Goal: Task Accomplishment & Management: Complete application form

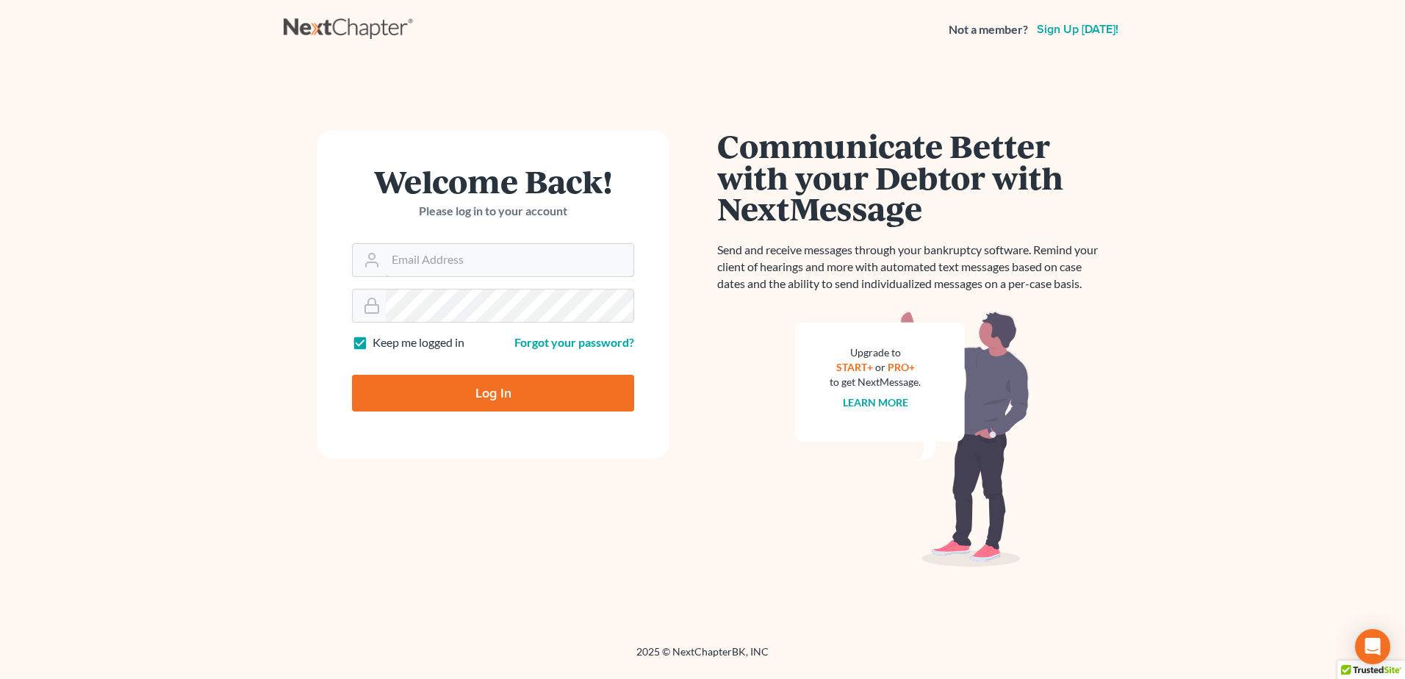
type input "[EMAIL_ADDRESS][DOMAIN_NAME]"
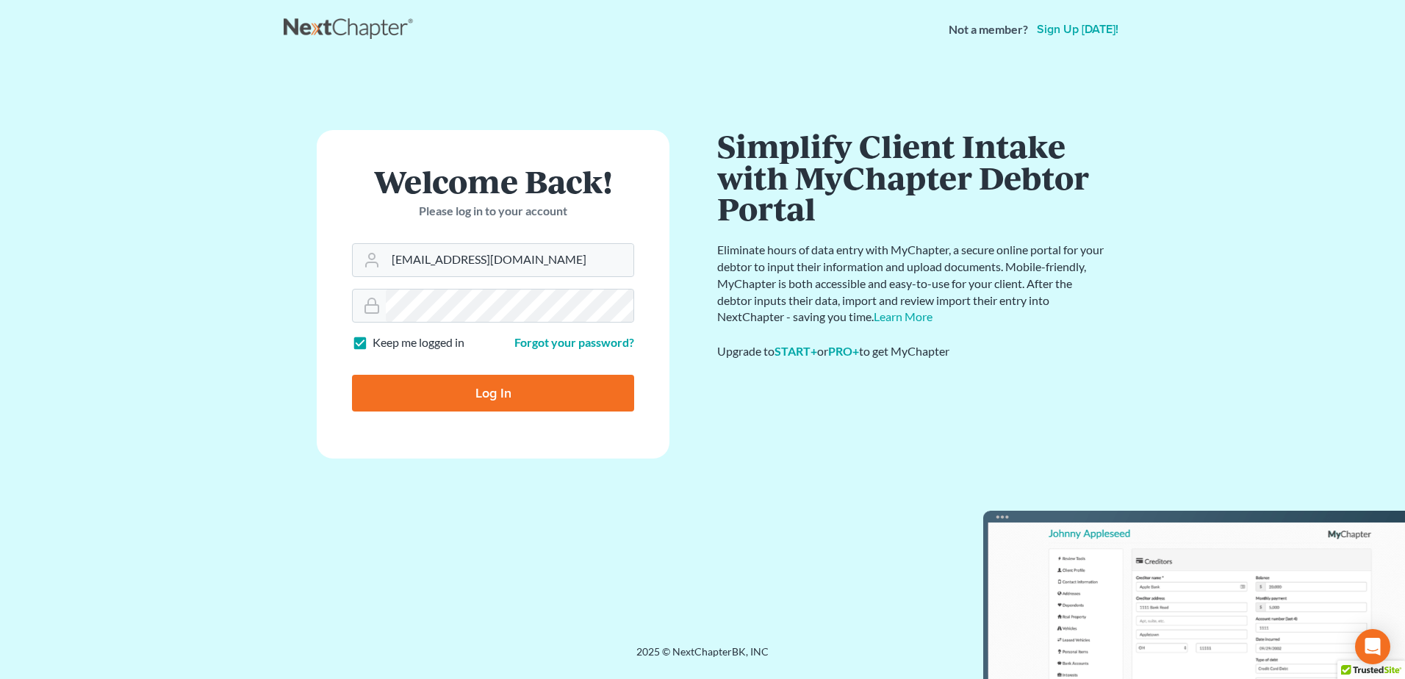
click at [493, 393] on input "Log In" at bounding box center [493, 393] width 282 height 37
type input "Thinking..."
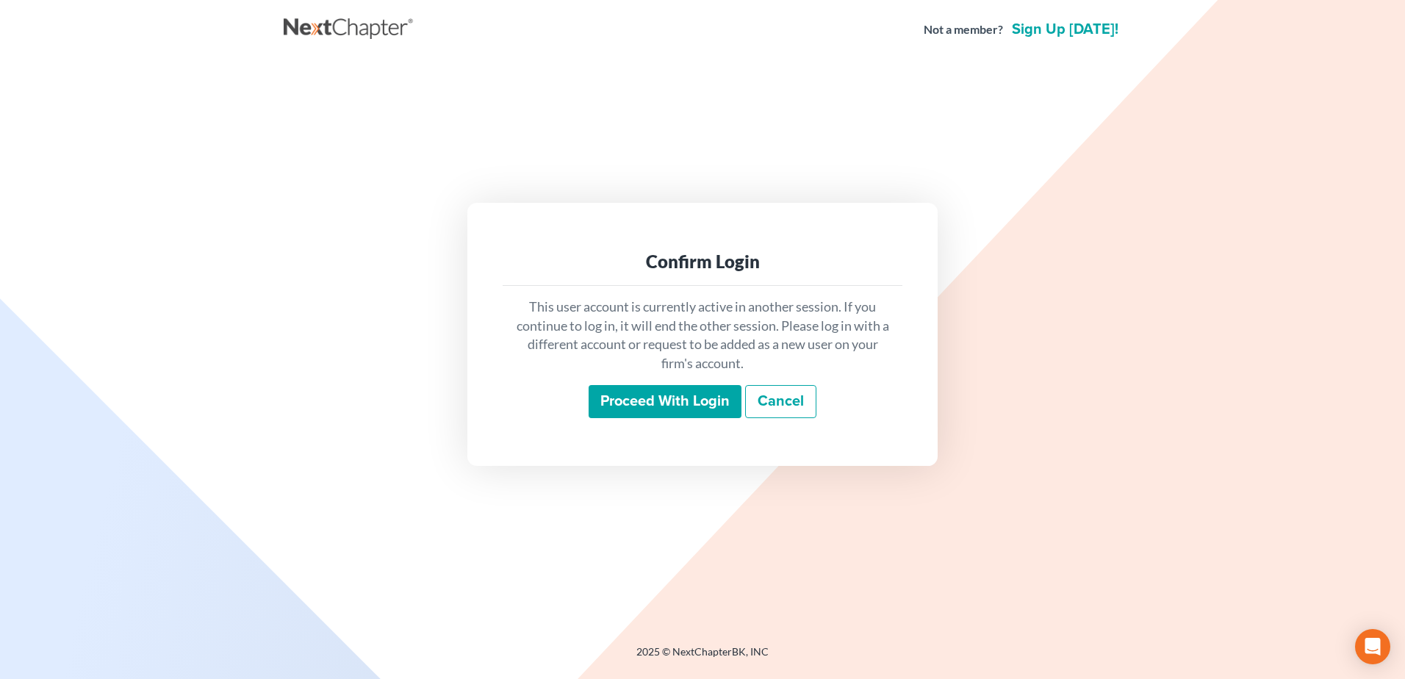
click at [677, 397] on input "Proceed with login" at bounding box center [664, 402] width 153 height 34
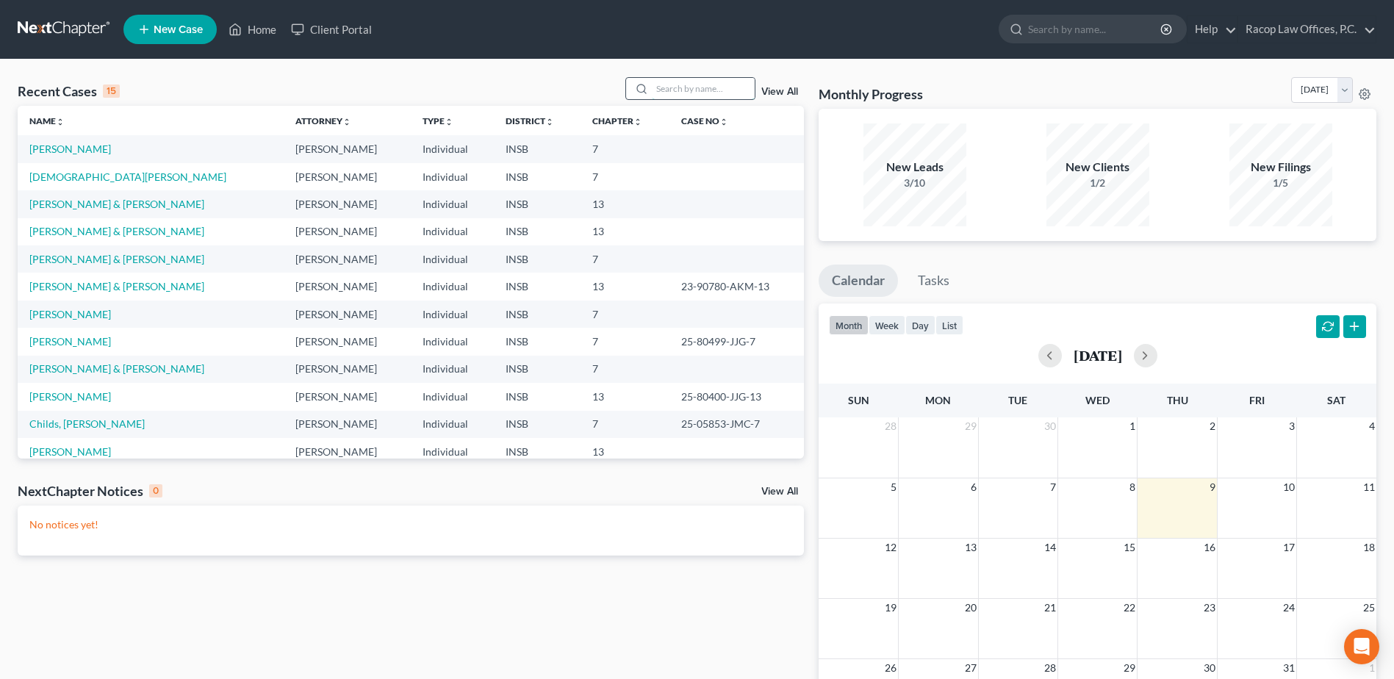
click at [694, 94] on input "search" at bounding box center [703, 88] width 103 height 21
type input "[PERSON_NAME]"
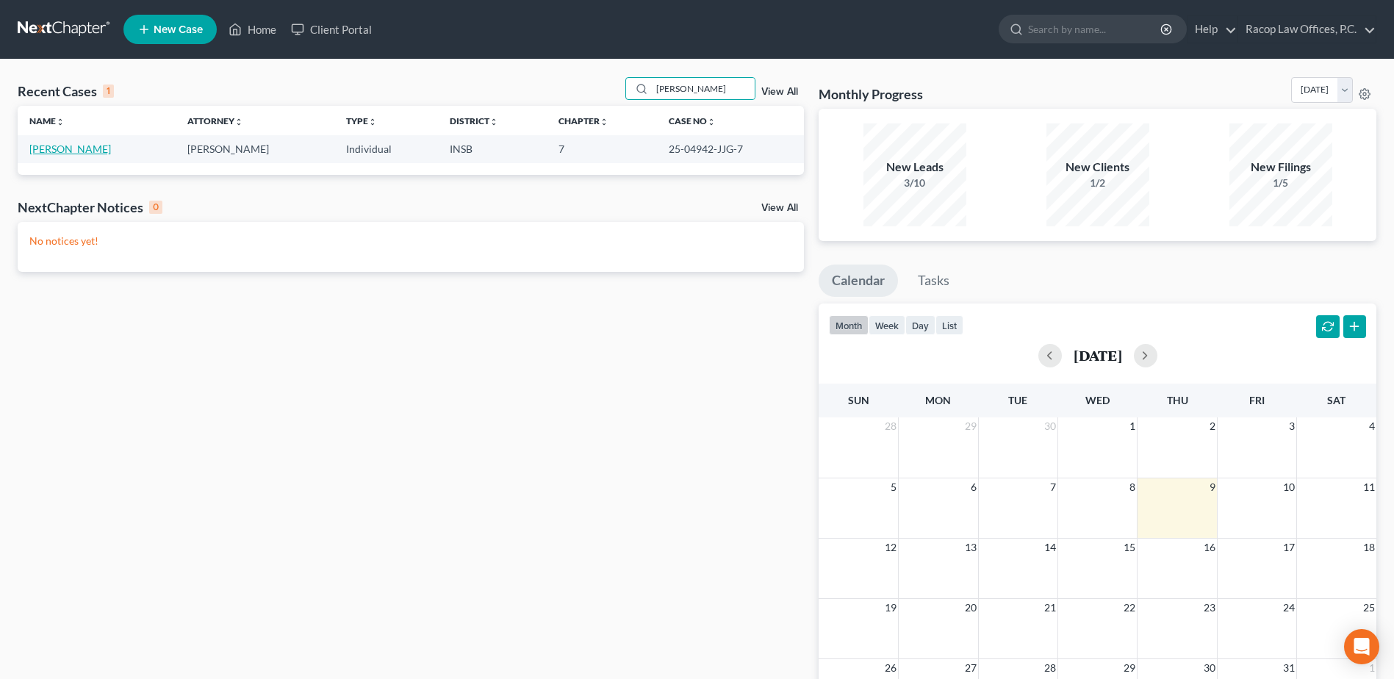
click at [82, 151] on link "[PERSON_NAME]" at bounding box center [70, 149] width 82 height 12
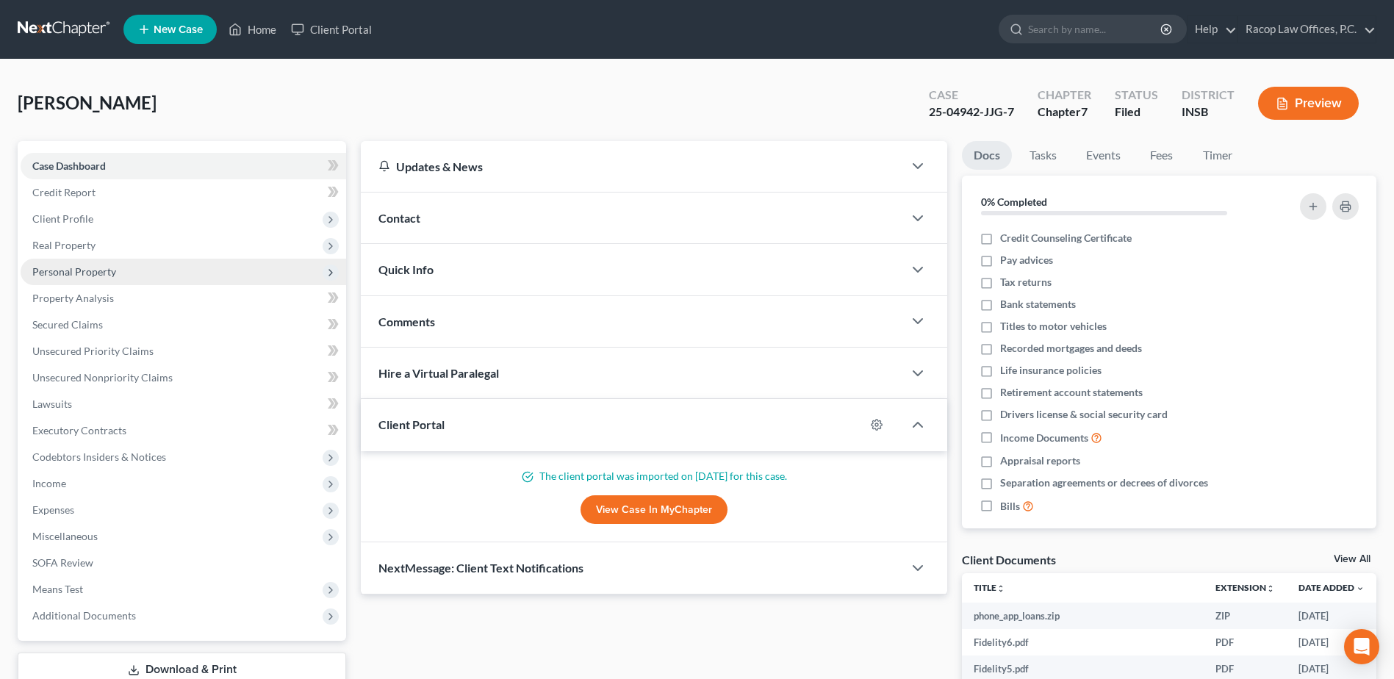
click at [87, 273] on span "Personal Property" at bounding box center [74, 271] width 84 height 12
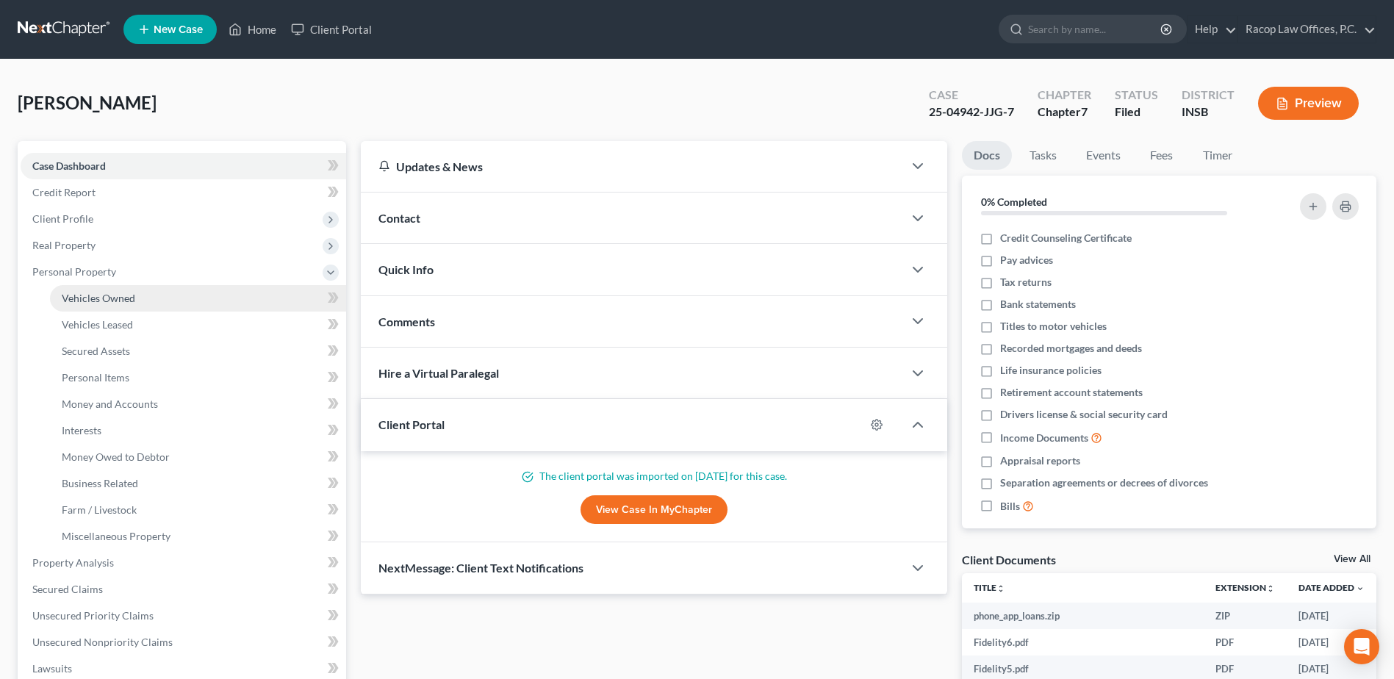
click at [100, 292] on span "Vehicles Owned" at bounding box center [98, 298] width 73 height 12
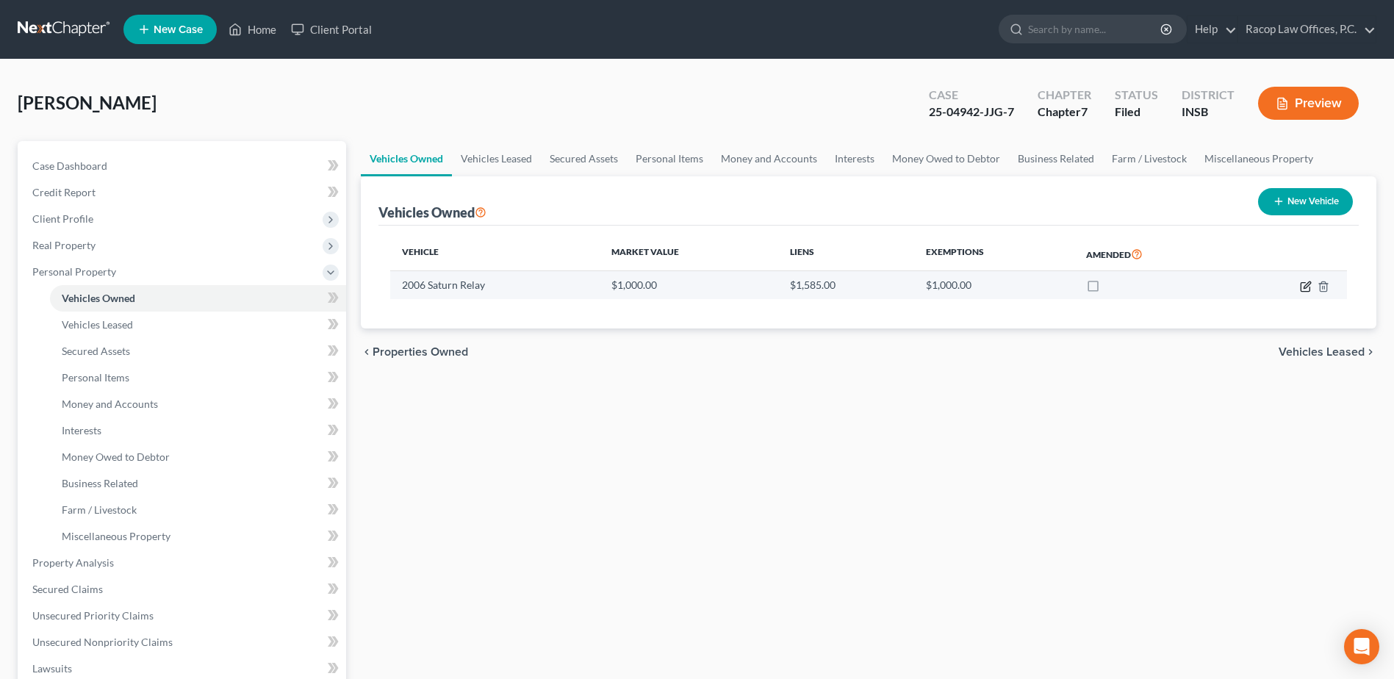
click at [1305, 289] on icon "button" at bounding box center [1305, 287] width 12 height 12
select select "0"
select select "20"
select select "3"
select select "0"
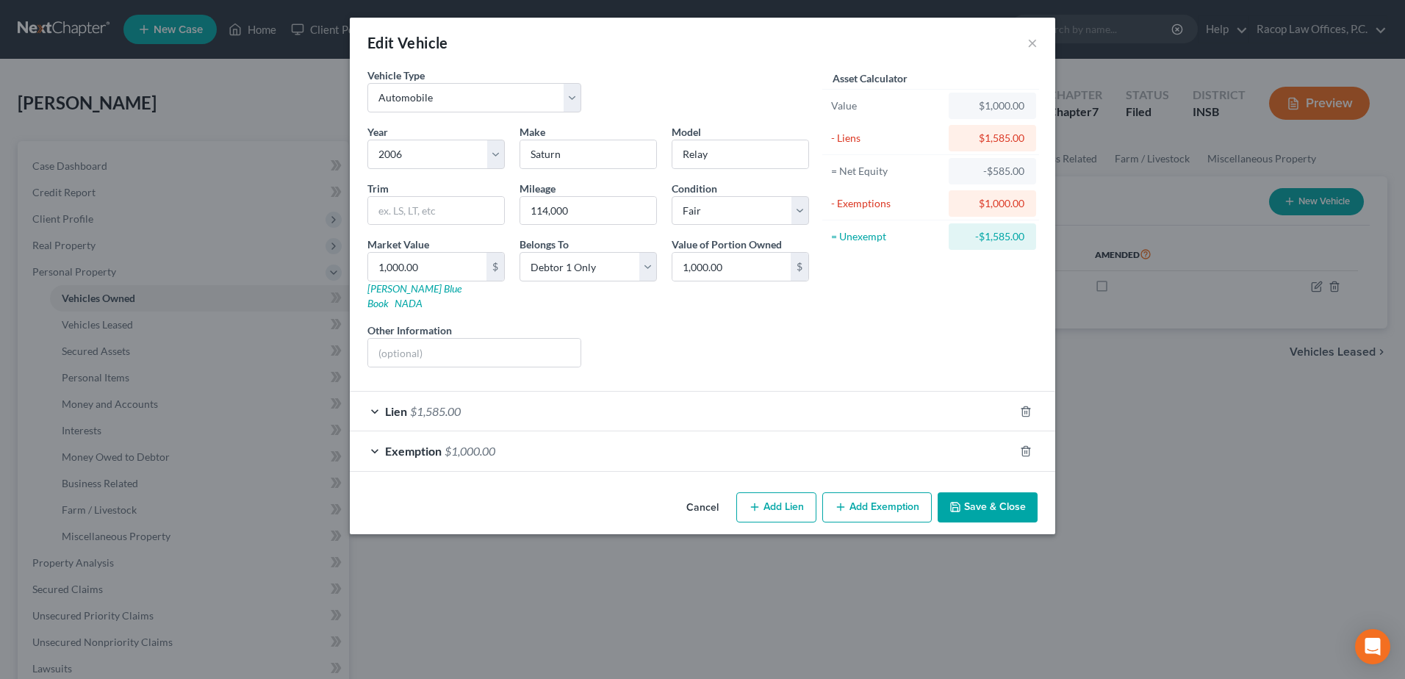
click at [394, 404] on span "Lien" at bounding box center [396, 411] width 22 height 14
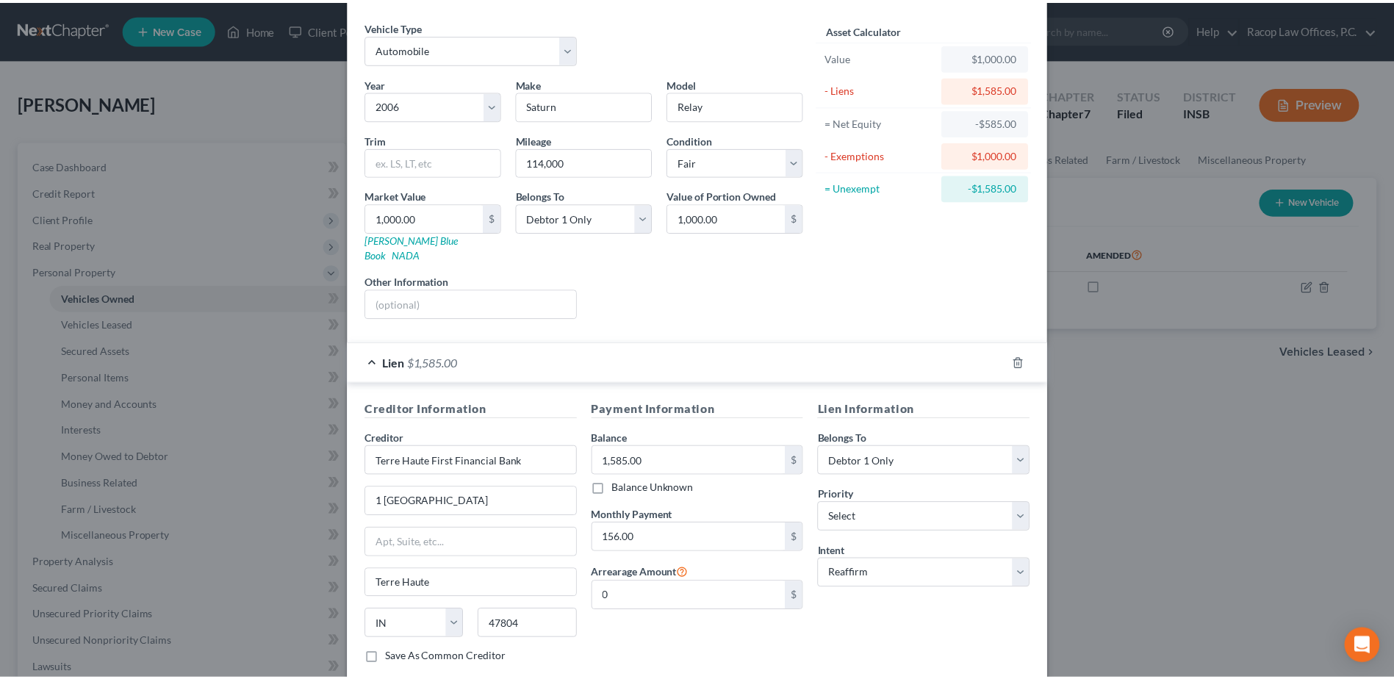
scroll to position [147, 0]
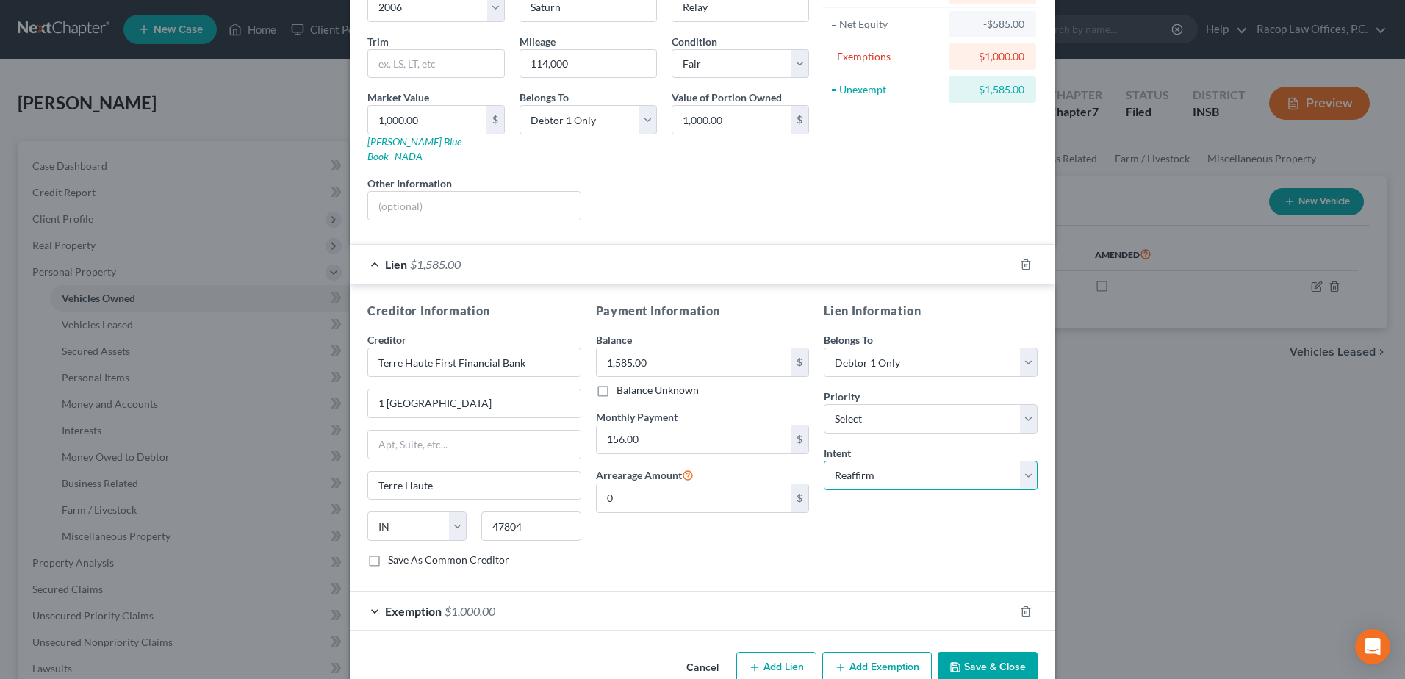
click at [917, 463] on select "Select Surrender Redeem Reaffirm Avoid Other" at bounding box center [930, 475] width 214 height 29
select select "0"
click at [823, 461] on select "Select Surrender Redeem Reaffirm Avoid Other" at bounding box center [930, 475] width 214 height 29
click at [978, 658] on button "Save & Close" at bounding box center [987, 667] width 100 height 31
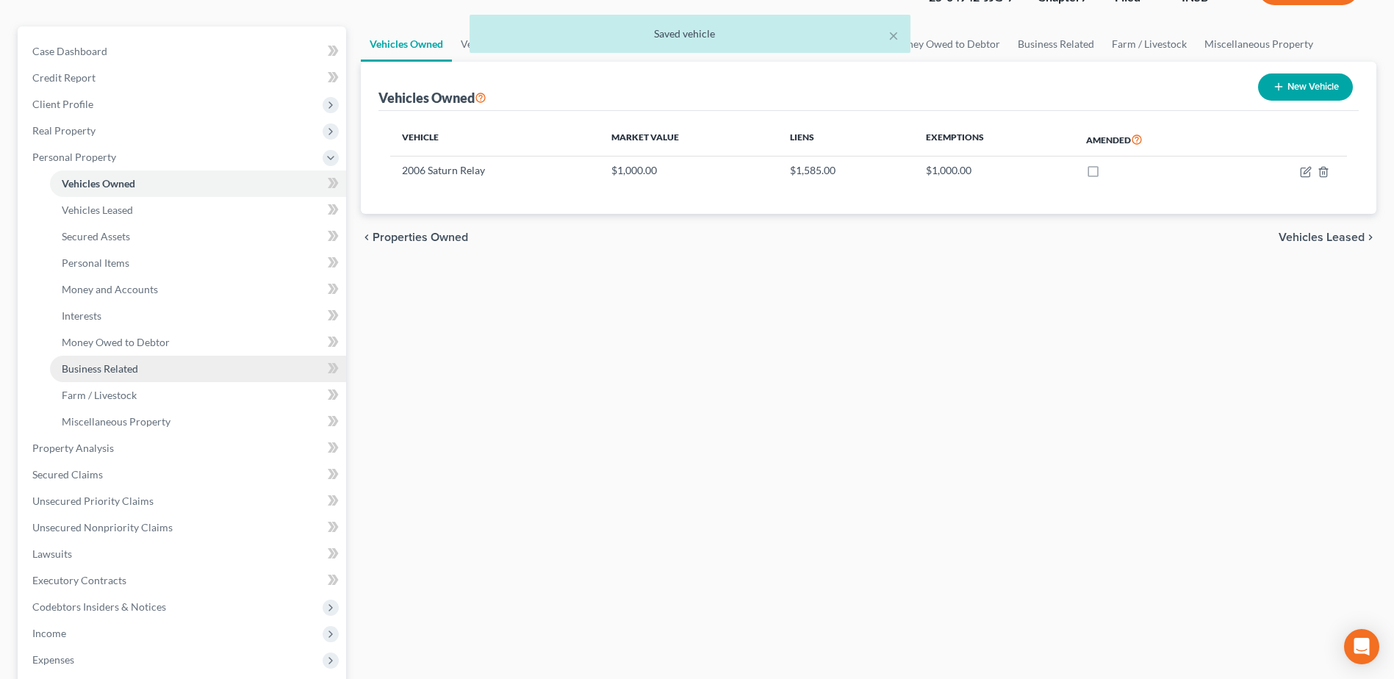
scroll to position [367, 0]
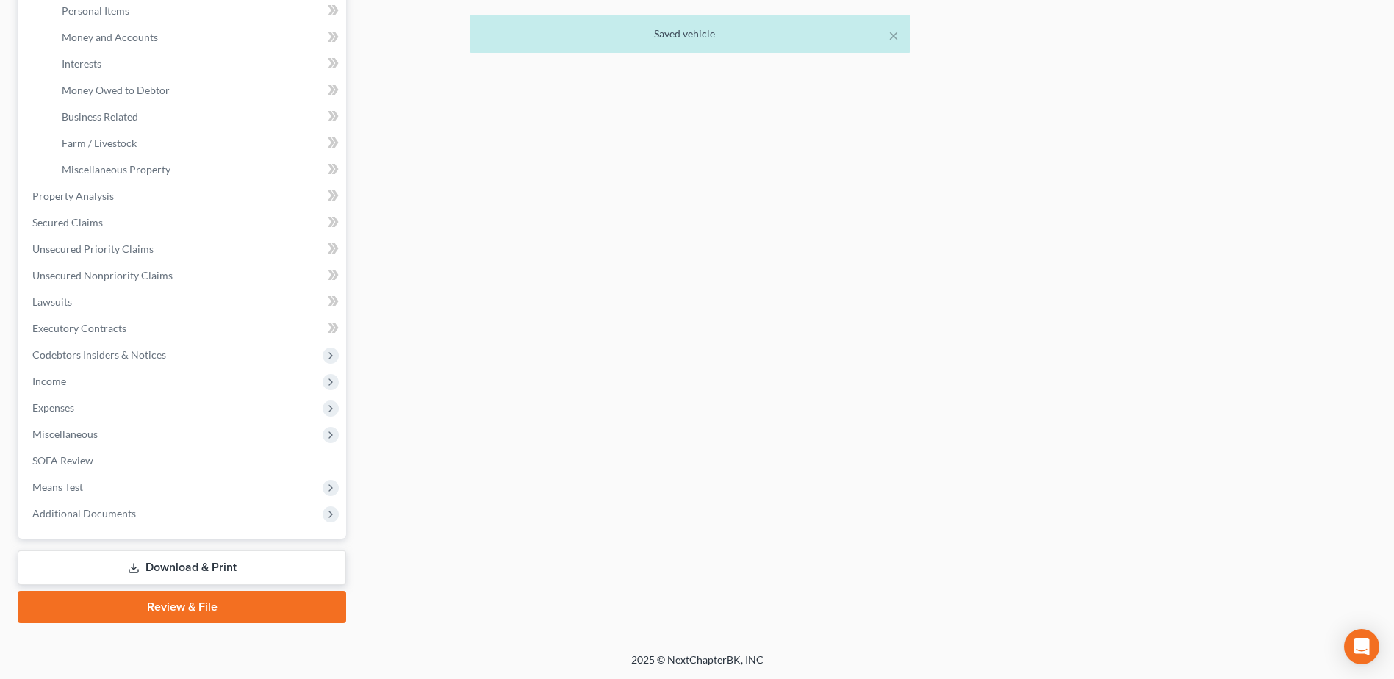
click at [159, 563] on link "Download & Print" at bounding box center [182, 567] width 328 height 35
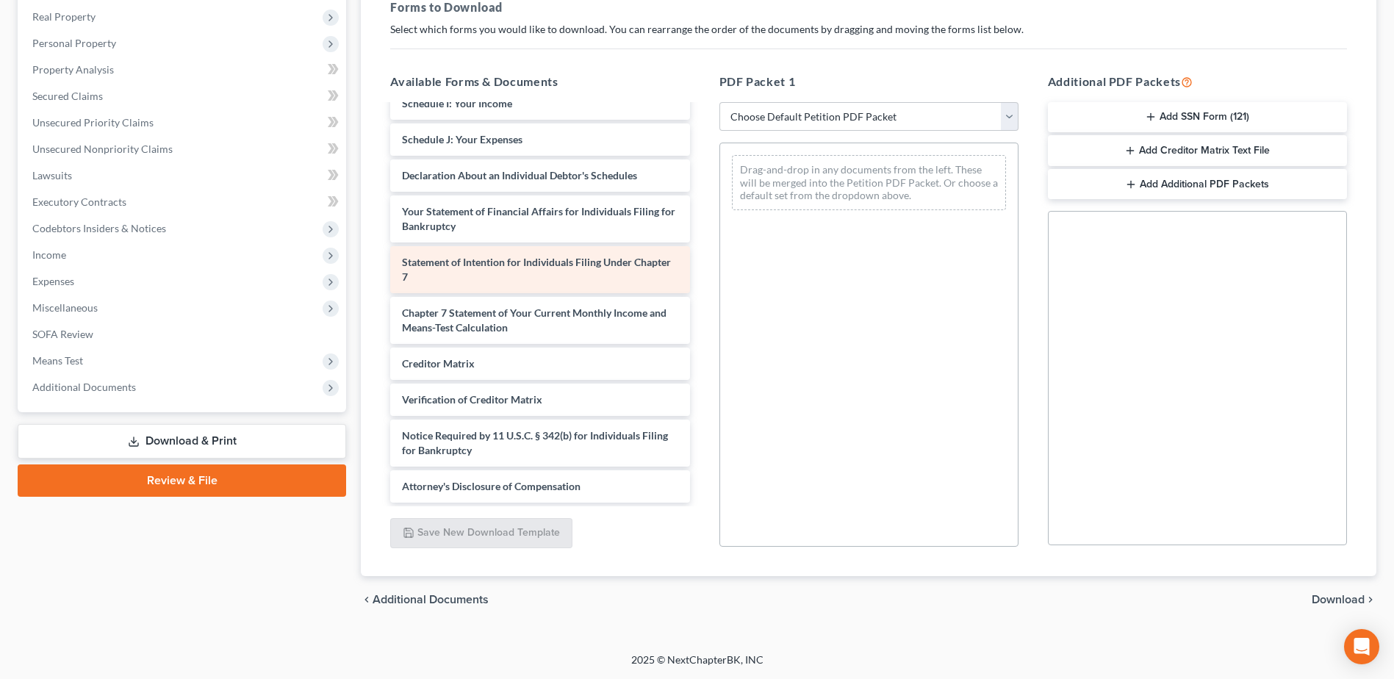
scroll to position [2085, 0]
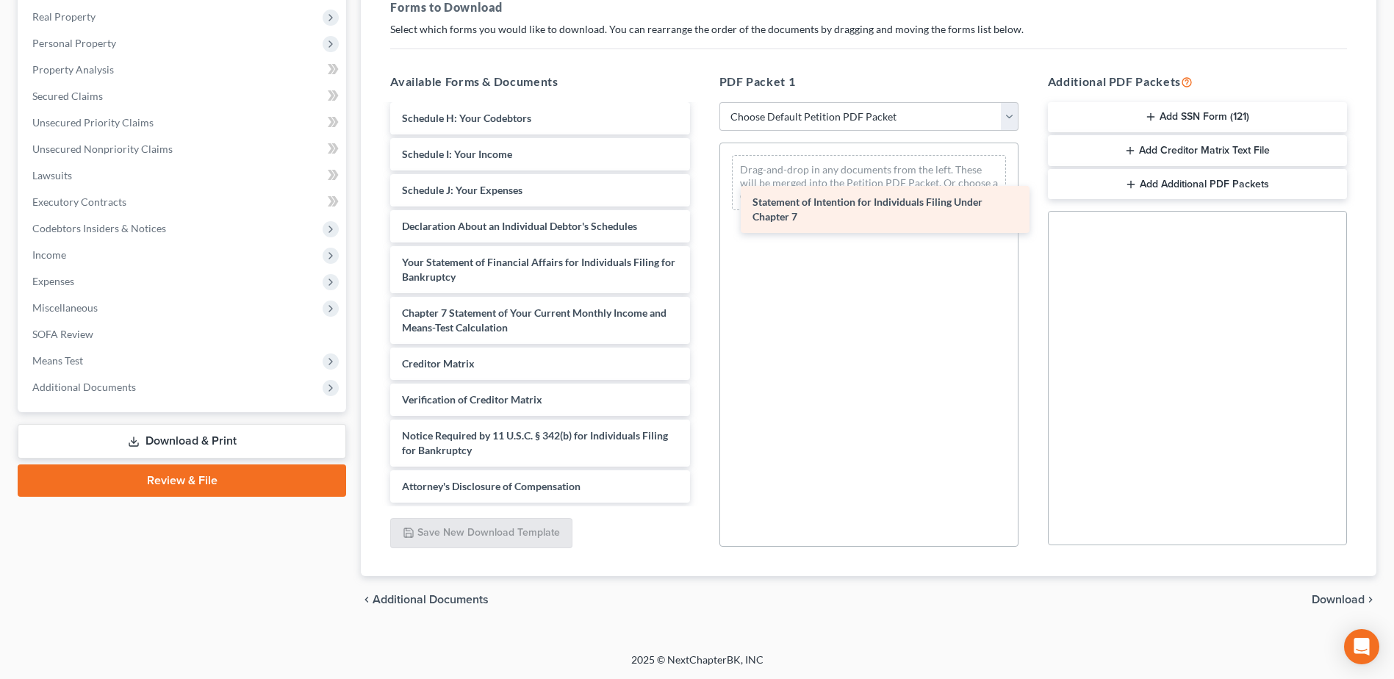
drag, startPoint x: 488, startPoint y: 266, endPoint x: 839, endPoint y: 206, distance: 355.5
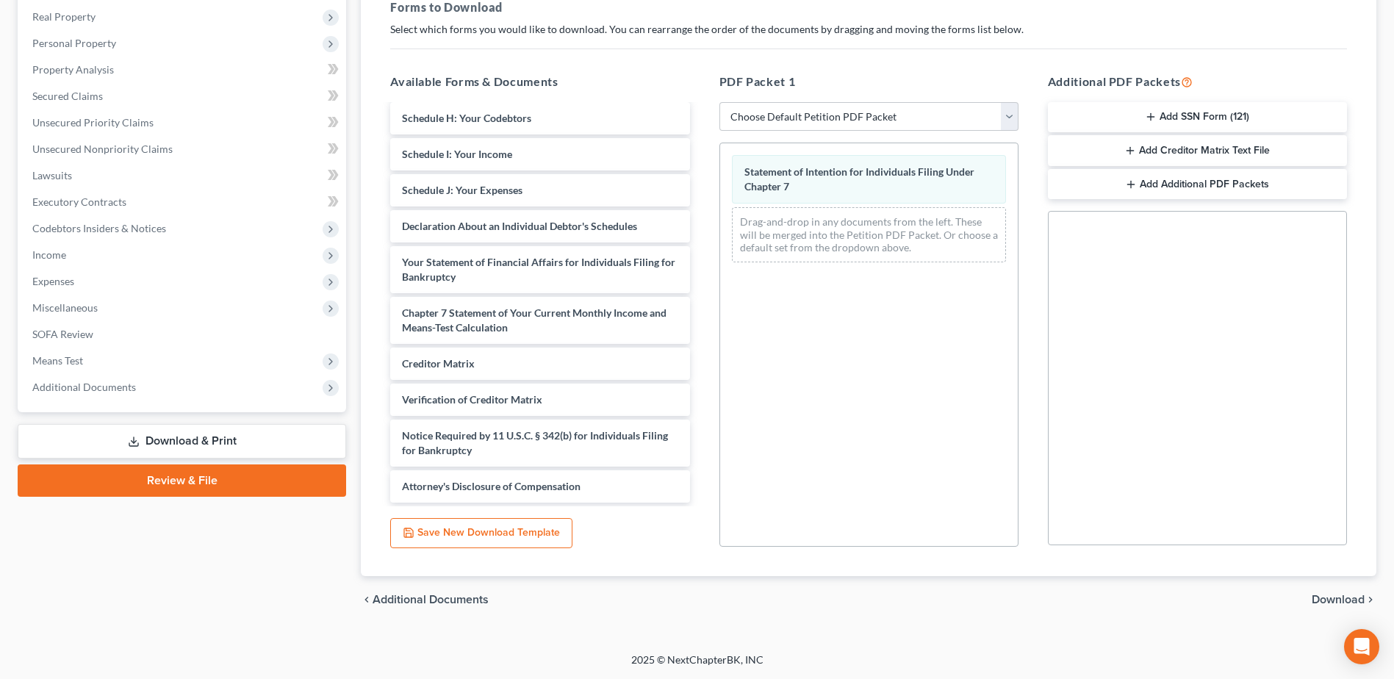
click at [1333, 604] on span "Download" at bounding box center [1337, 600] width 53 height 12
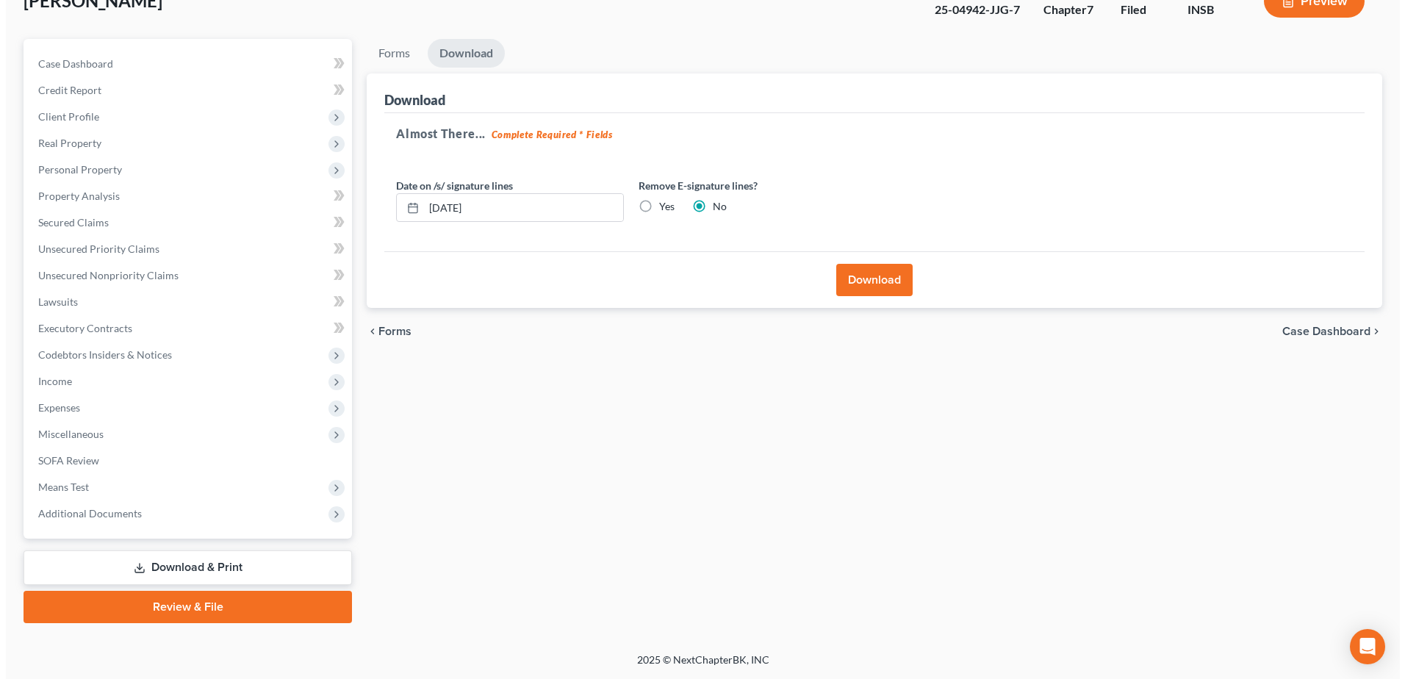
scroll to position [102, 0]
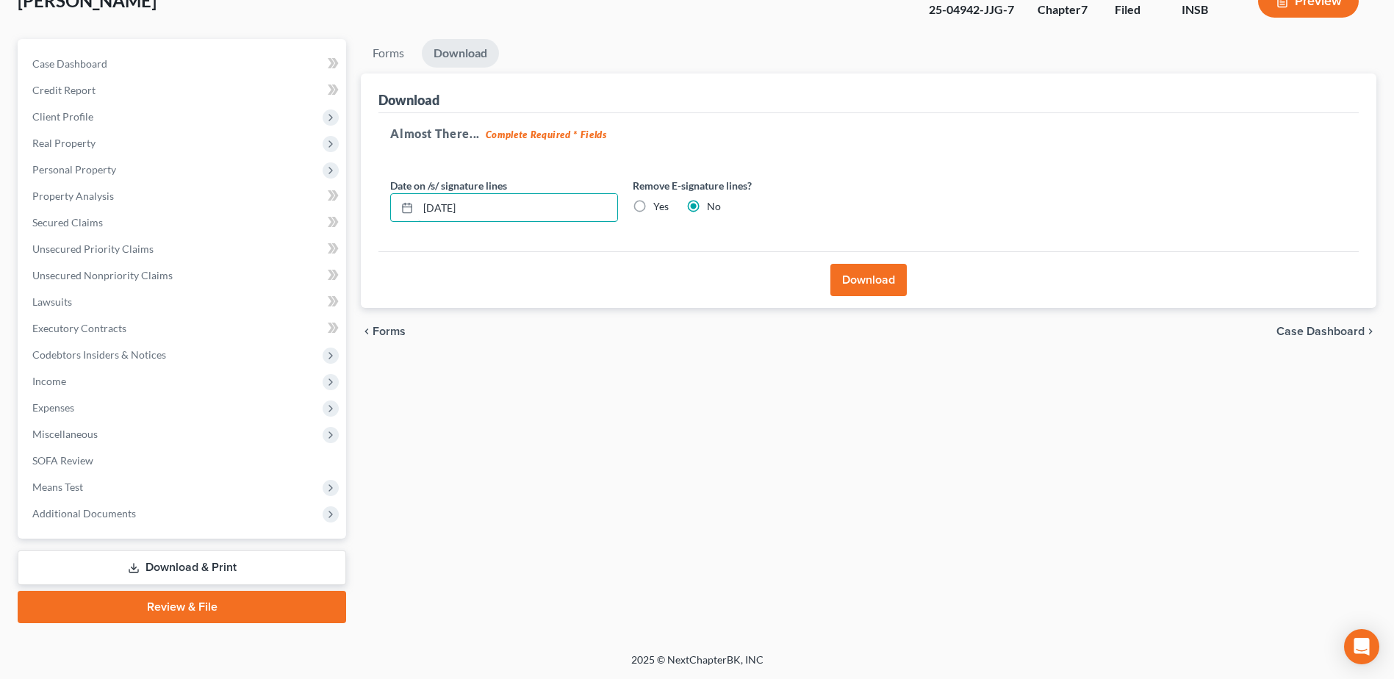
drag, startPoint x: 470, startPoint y: 208, endPoint x: 354, endPoint y: 209, distance: 116.1
click at [355, 209] on div "Forms Download Forms Forms to Download Select which forms you would like to dow…" at bounding box center [868, 331] width 1030 height 584
click at [653, 206] on label "Yes" at bounding box center [660, 206] width 15 height 15
click at [659, 206] on input "Yes" at bounding box center [664, 204] width 10 height 10
radio input "true"
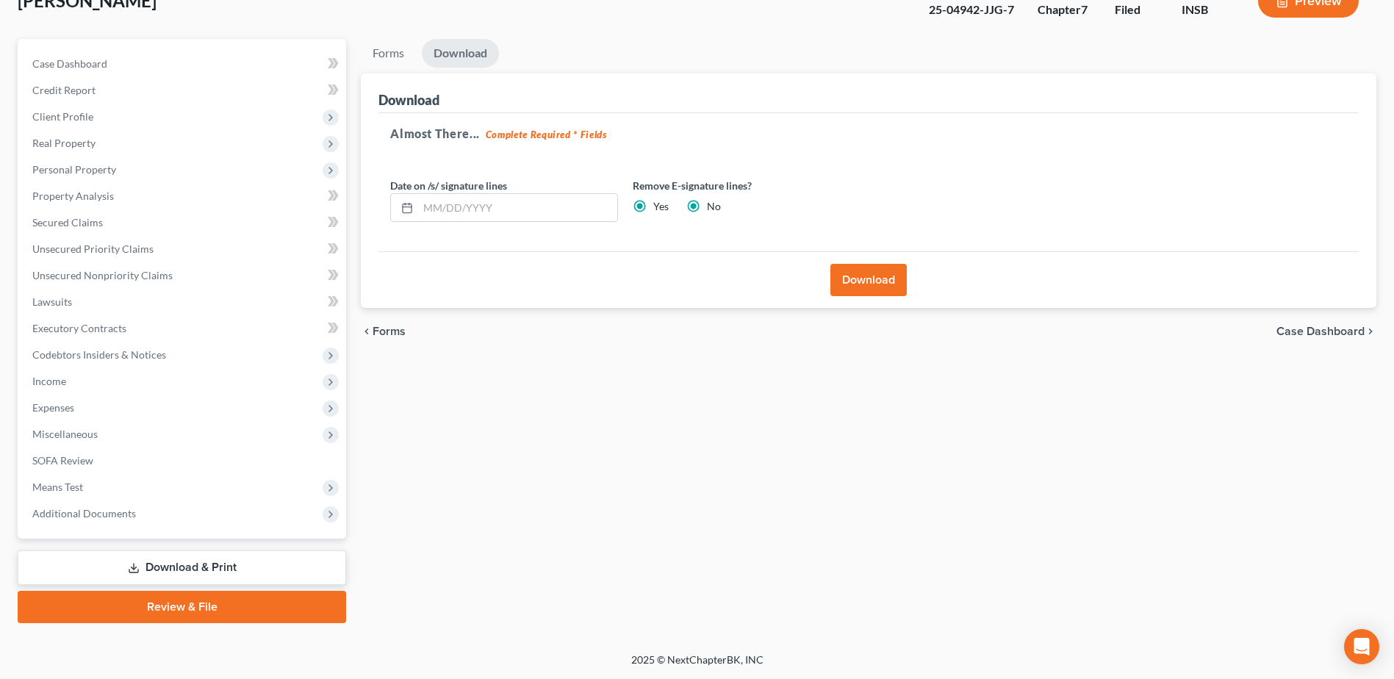
radio input "false"
click at [879, 278] on button "Download" at bounding box center [868, 280] width 76 height 32
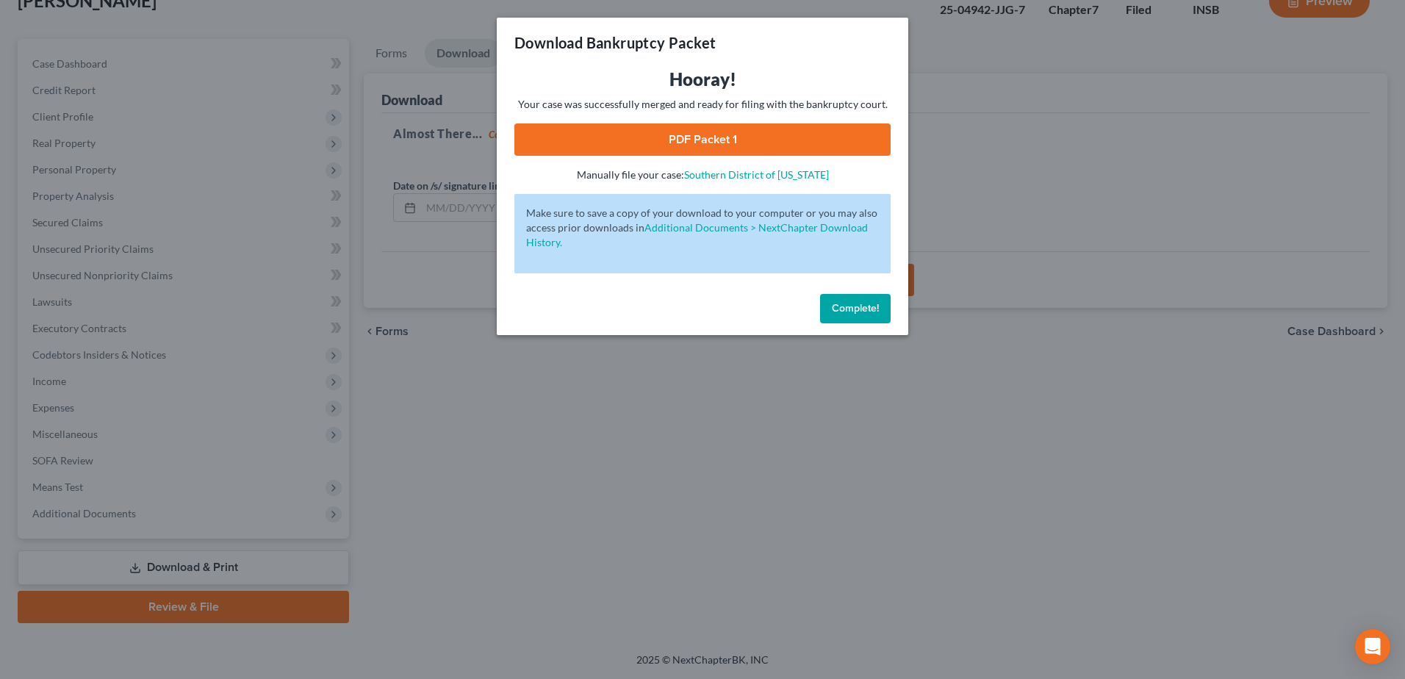
click at [690, 138] on link "PDF Packet 1" at bounding box center [702, 139] width 376 height 32
